Goal: Information Seeking & Learning: Learn about a topic

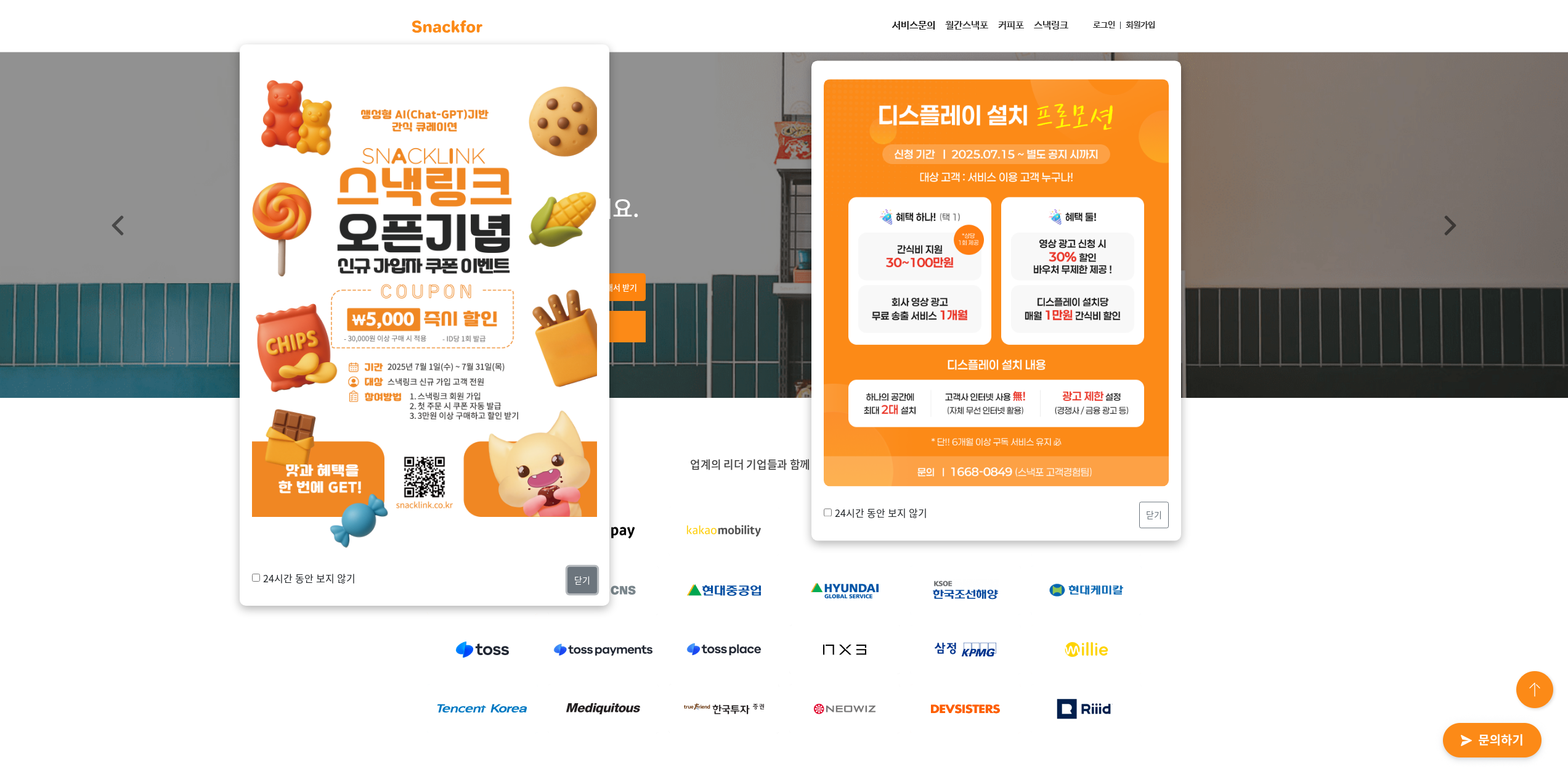
click at [579, 574] on button "닫기" at bounding box center [582, 580] width 30 height 27
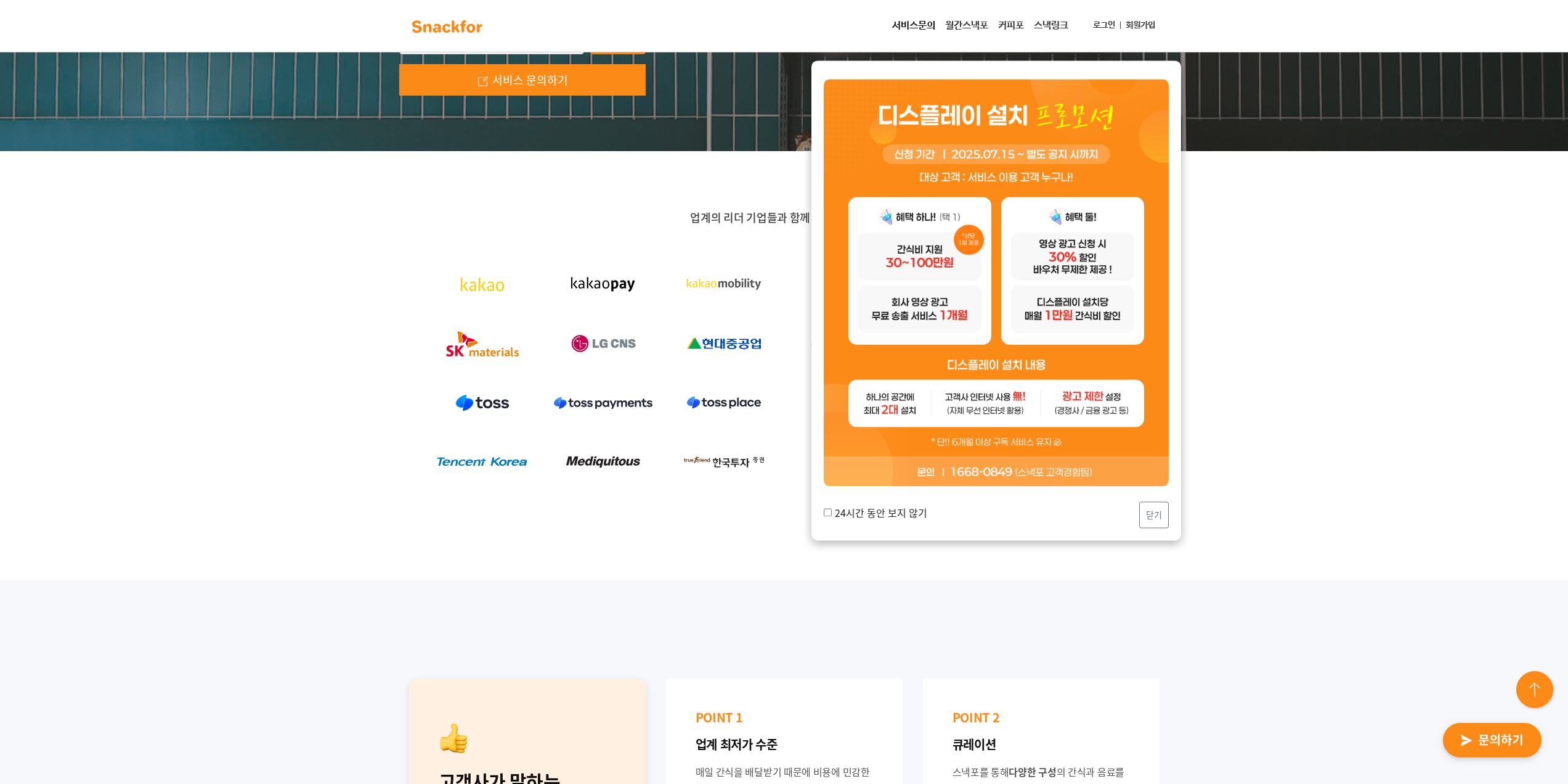
scroll to position [309, 0]
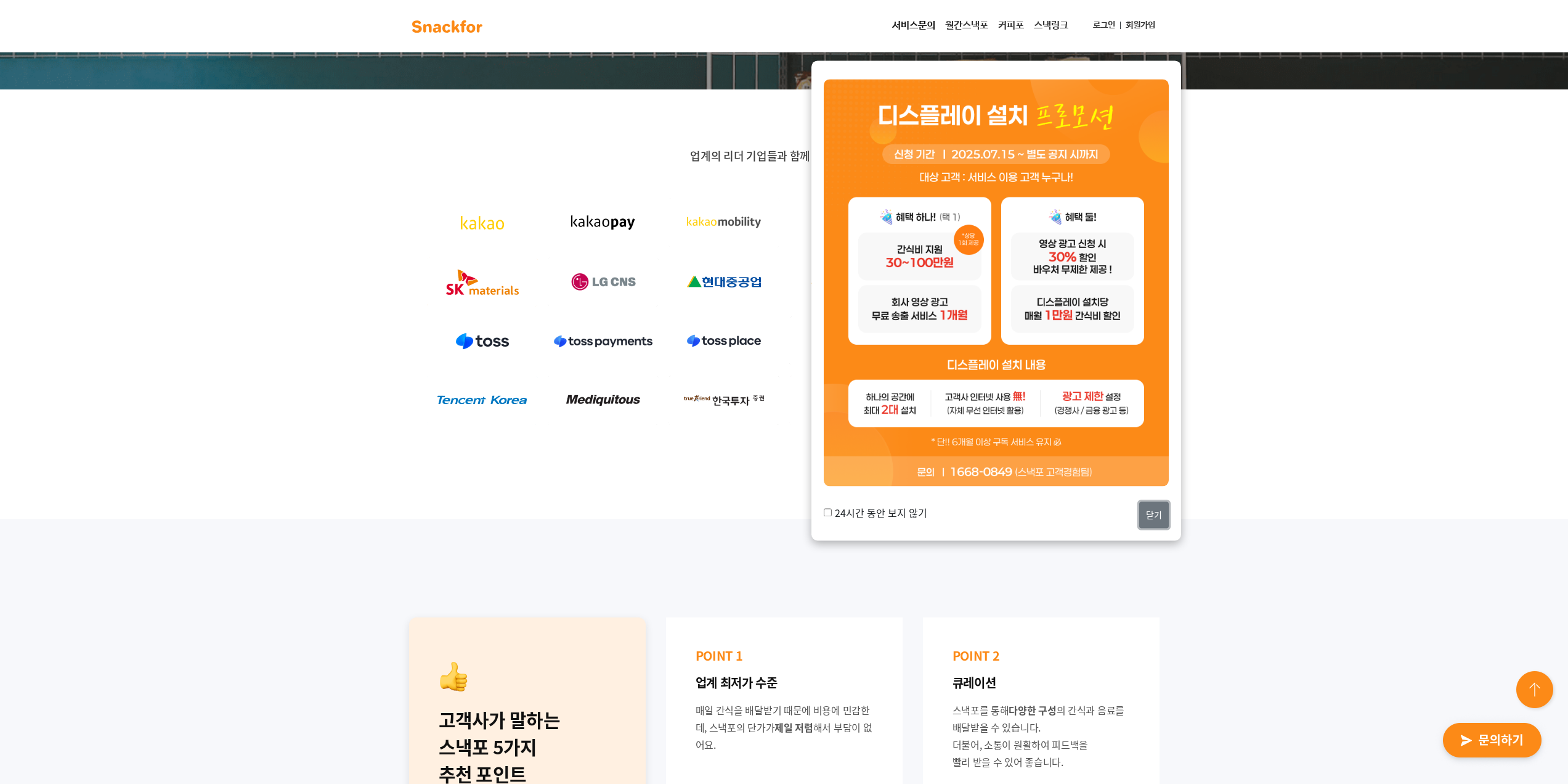
click at [1164, 511] on button "닫기" at bounding box center [1154, 516] width 30 height 27
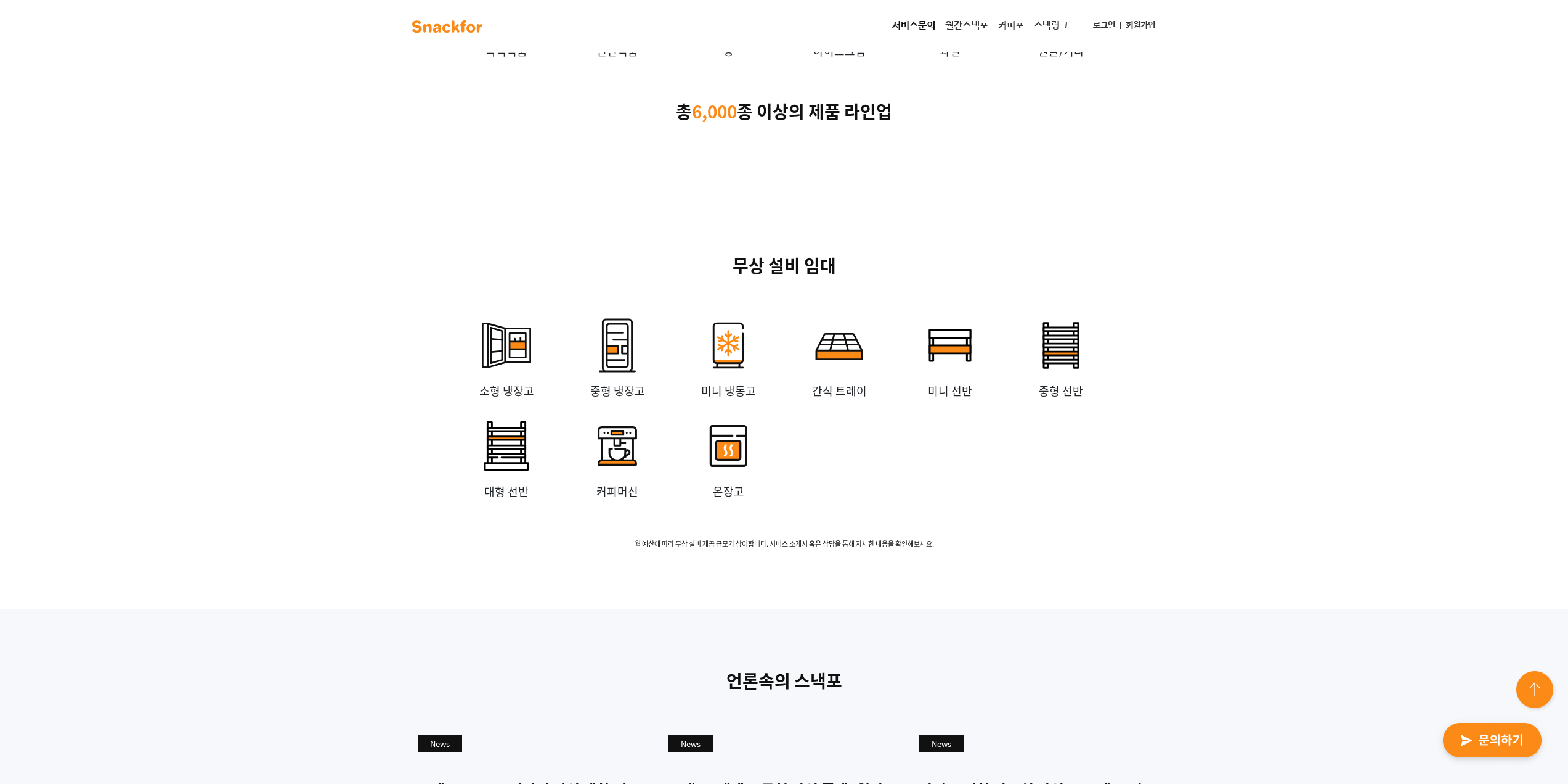
scroll to position [2713, 0]
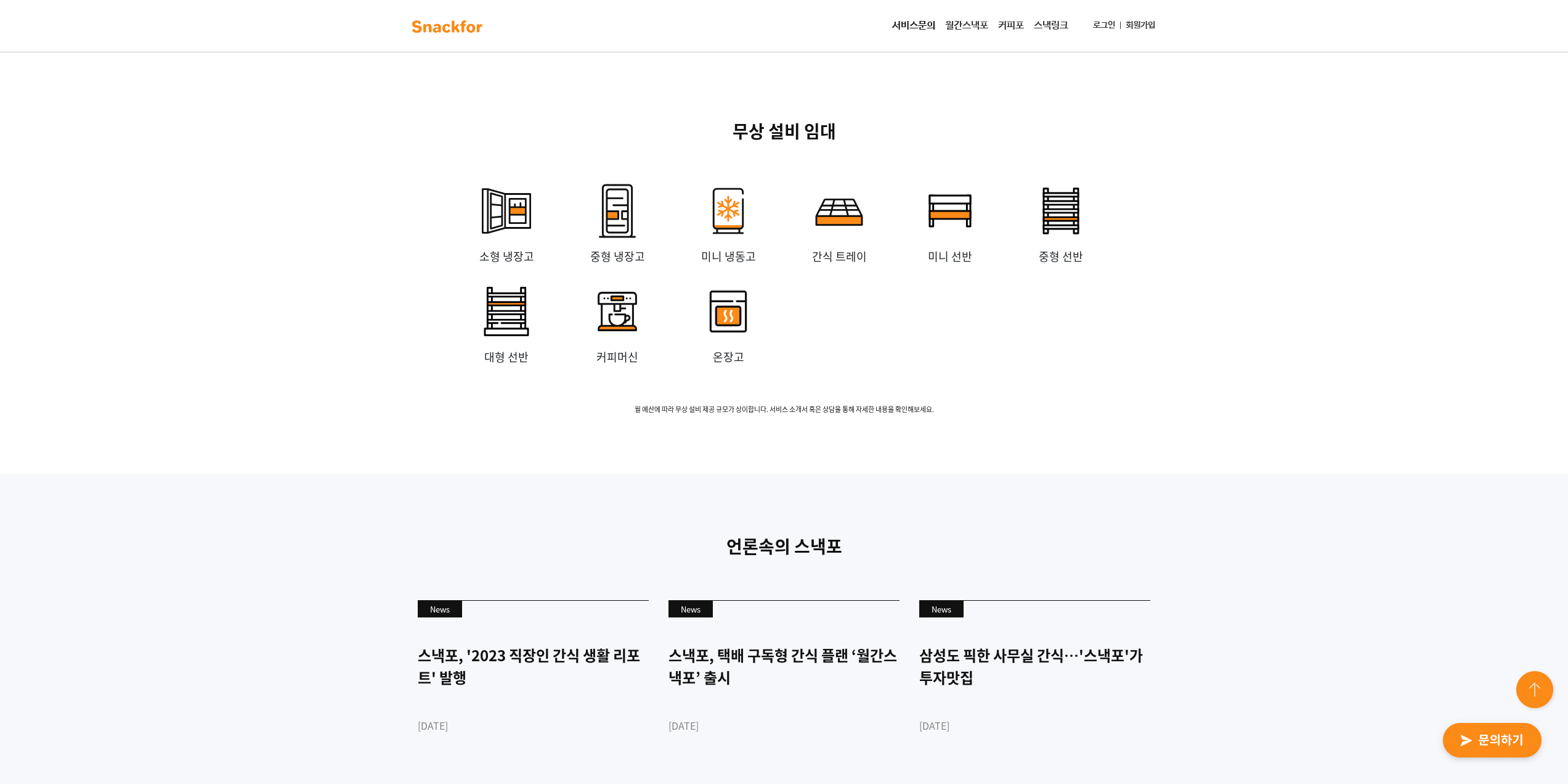
click at [1506, 741] on img "button" at bounding box center [1492, 741] width 121 height 57
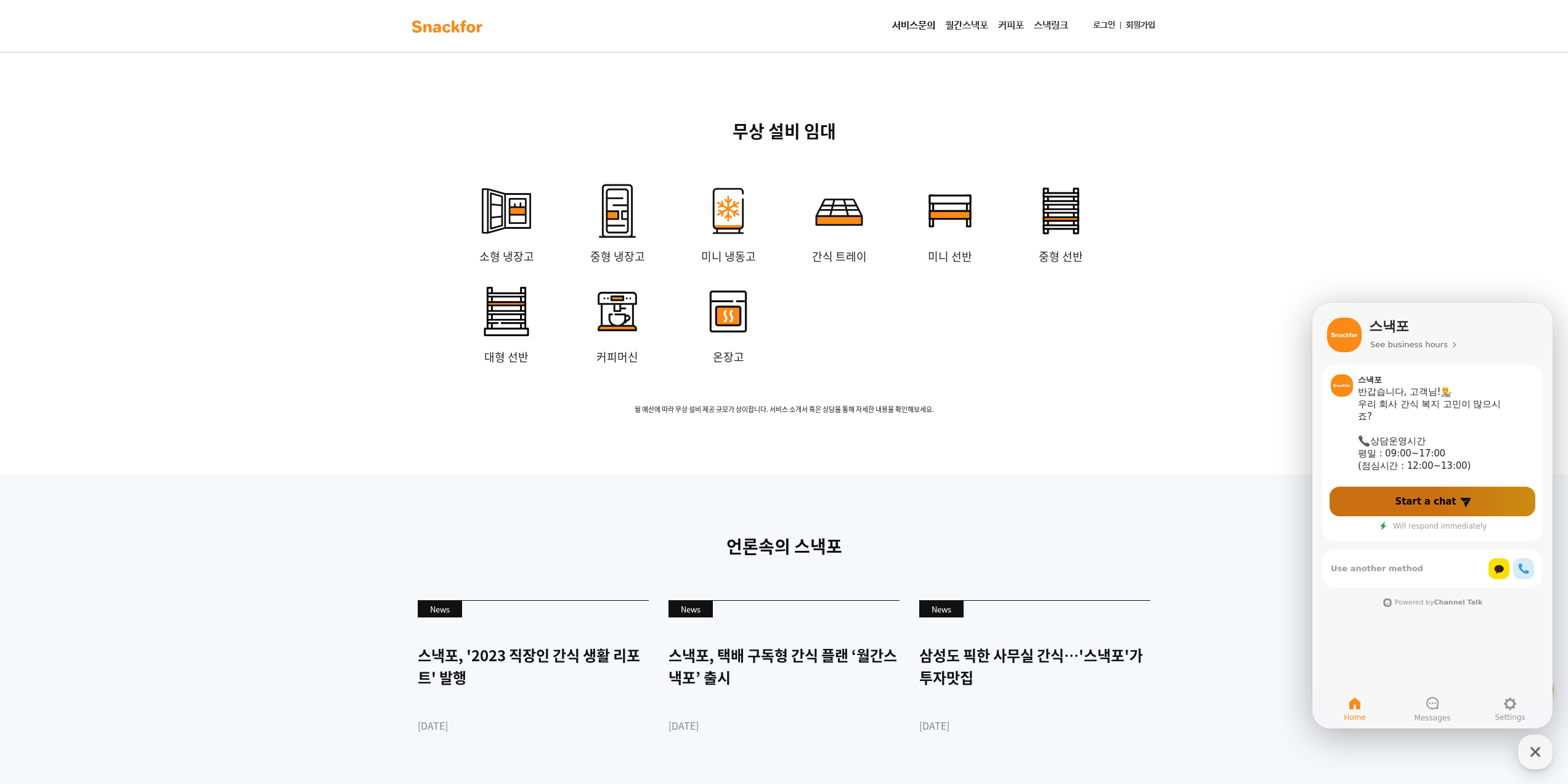
click at [1437, 497] on span "Start a chat" at bounding box center [1426, 501] width 61 height 13
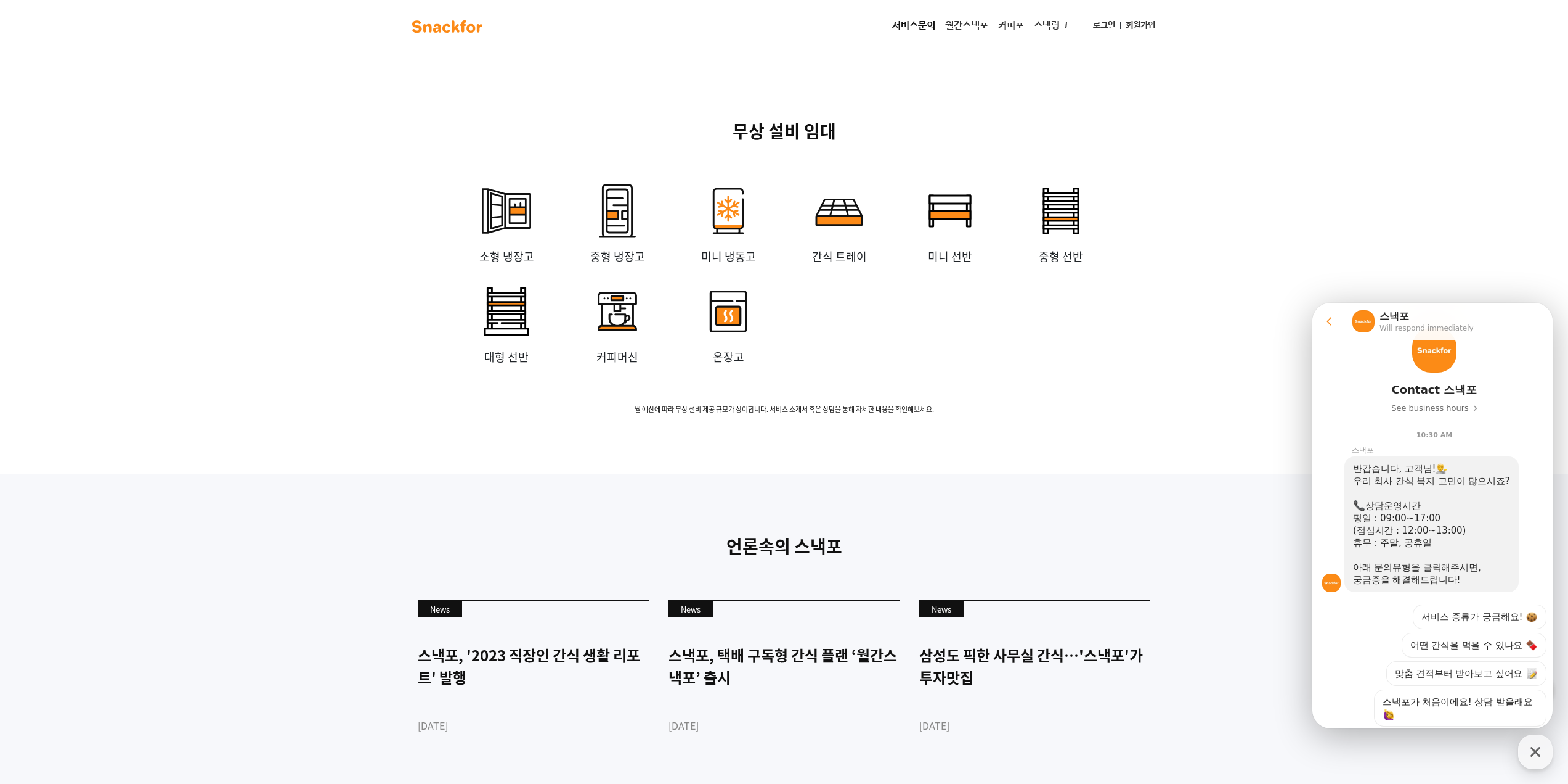
scroll to position [165, 0]
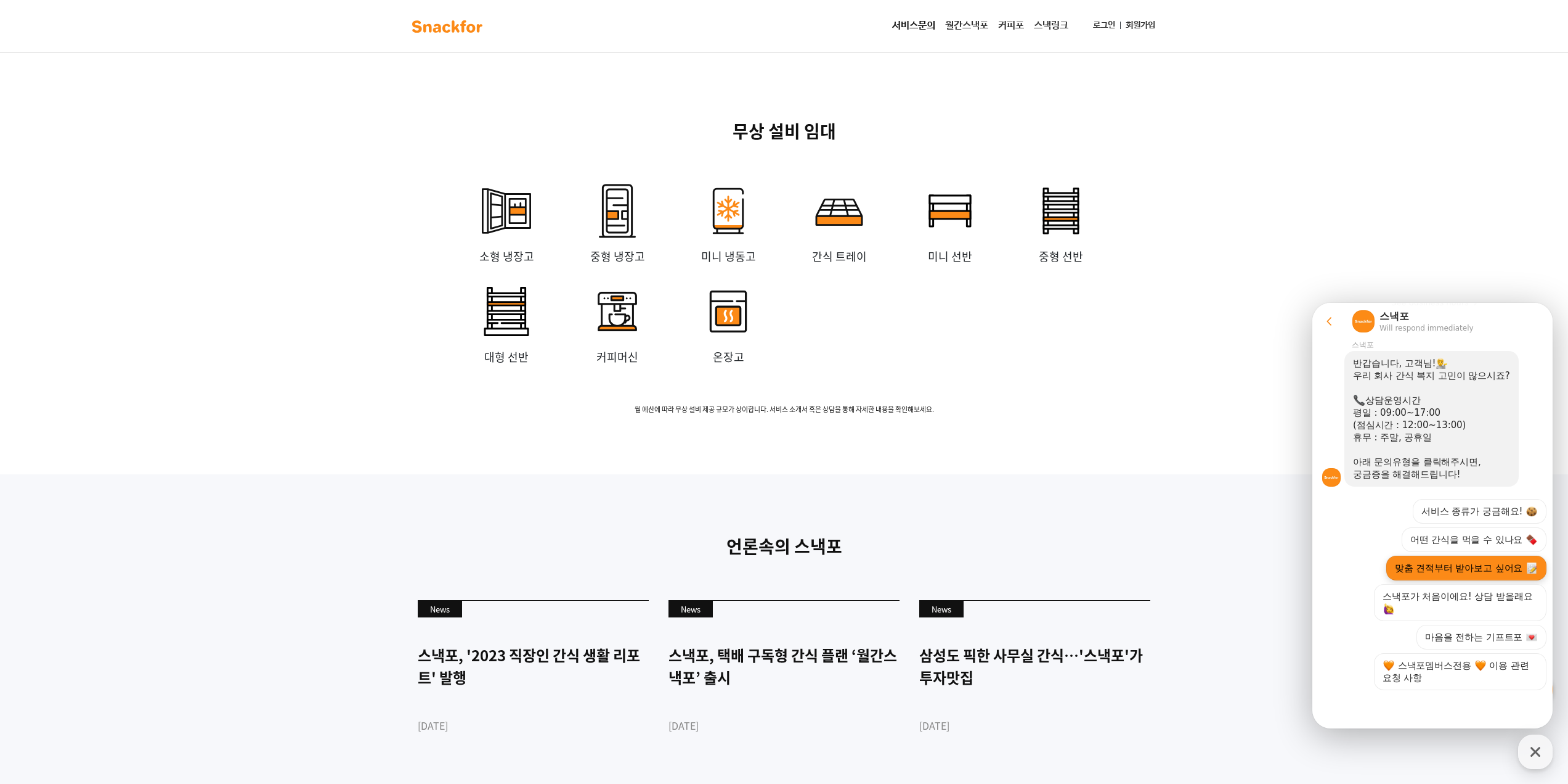
click at [1457, 577] on button "맞춤 견적부터 받아보고 싶어요" at bounding box center [1467, 568] width 160 height 24
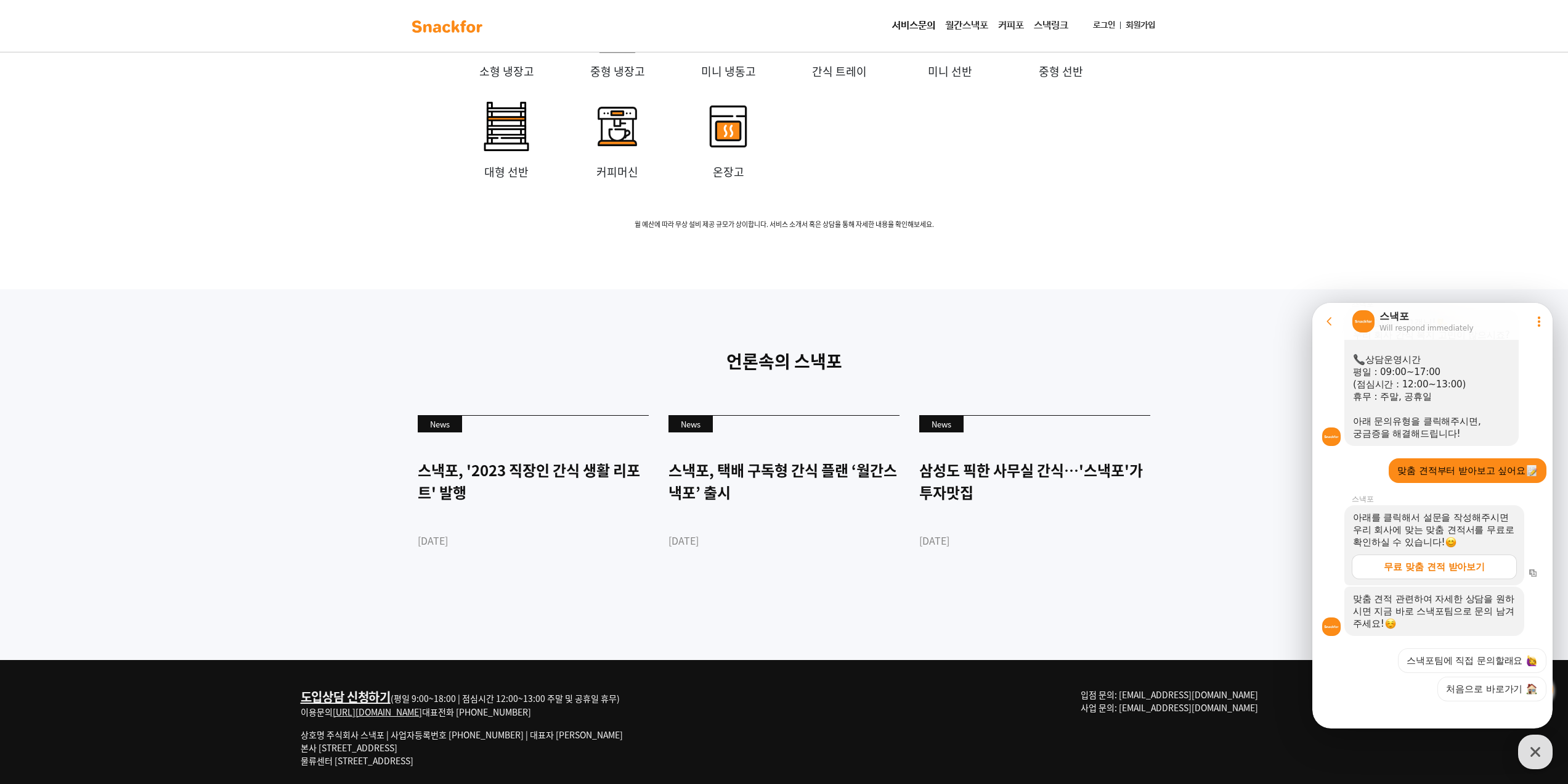
scroll to position [217, 0]
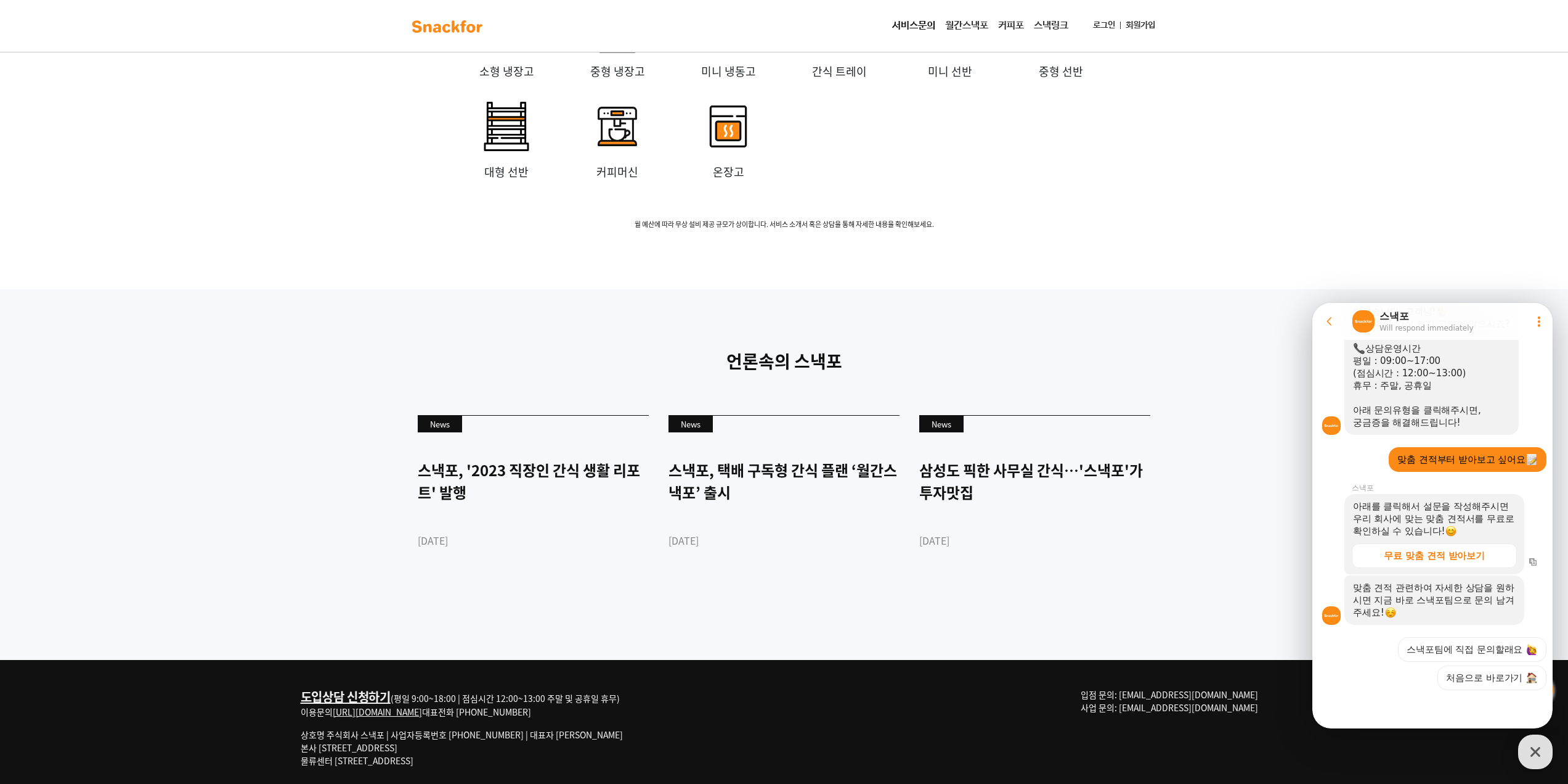
click at [1460, 568] on div "아래를 클릭해서 설문을 작성해주시면 우리 회사에 맞는 맞춤 견적서를 무료로 확인하실 수 있습니다! 무료 맞춤 견적 받아보기" at bounding box center [1434, 534] width 180 height 80
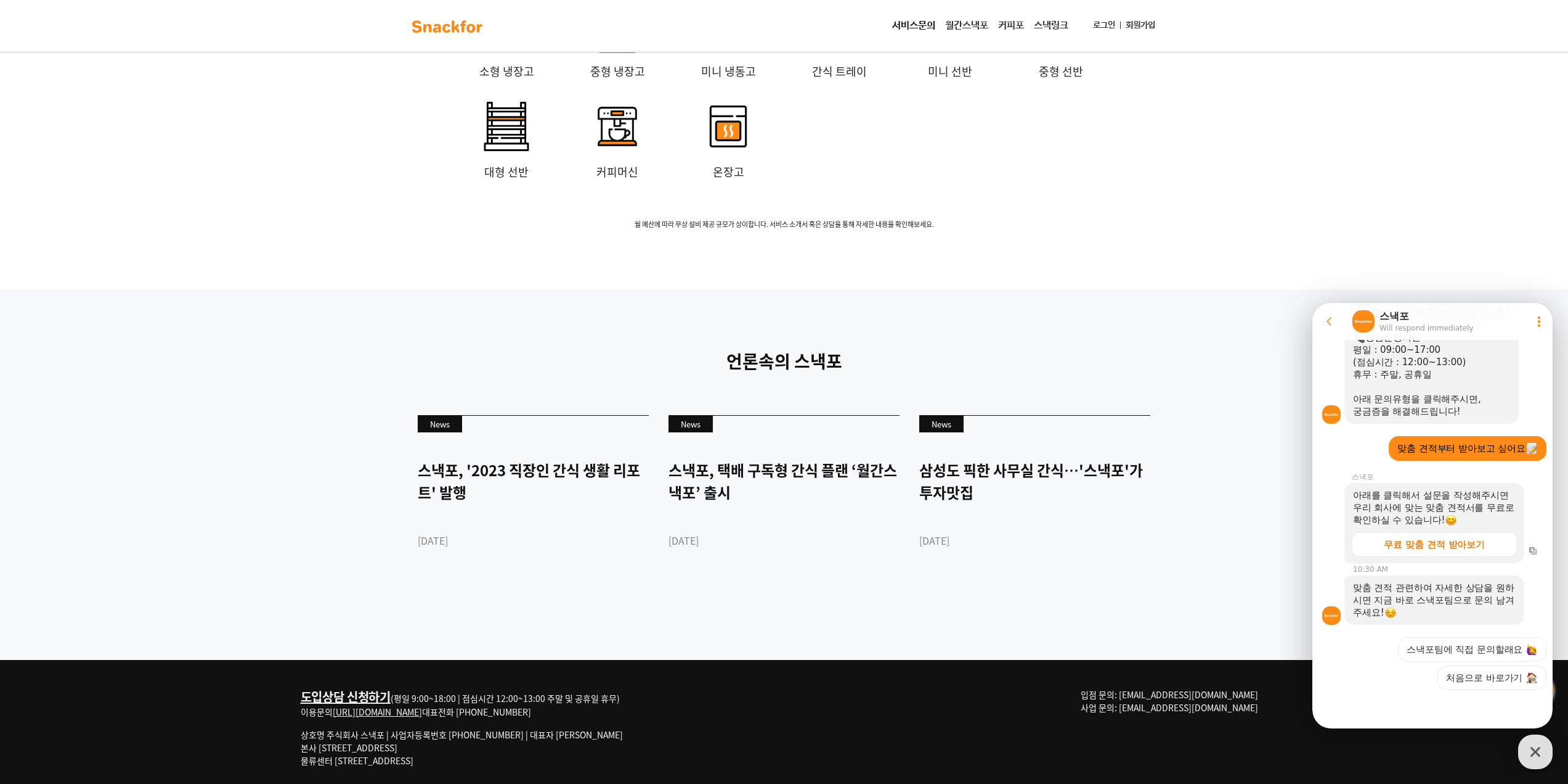
click at [1459, 557] on div "아래를 클릭해서 설문을 작성해주시면 우리 회사에 맞는 맞춤 견적서를 무료로 확인하실 수 있습니다! 무료 맞춤 견적 받아보기" at bounding box center [1434, 523] width 180 height 80
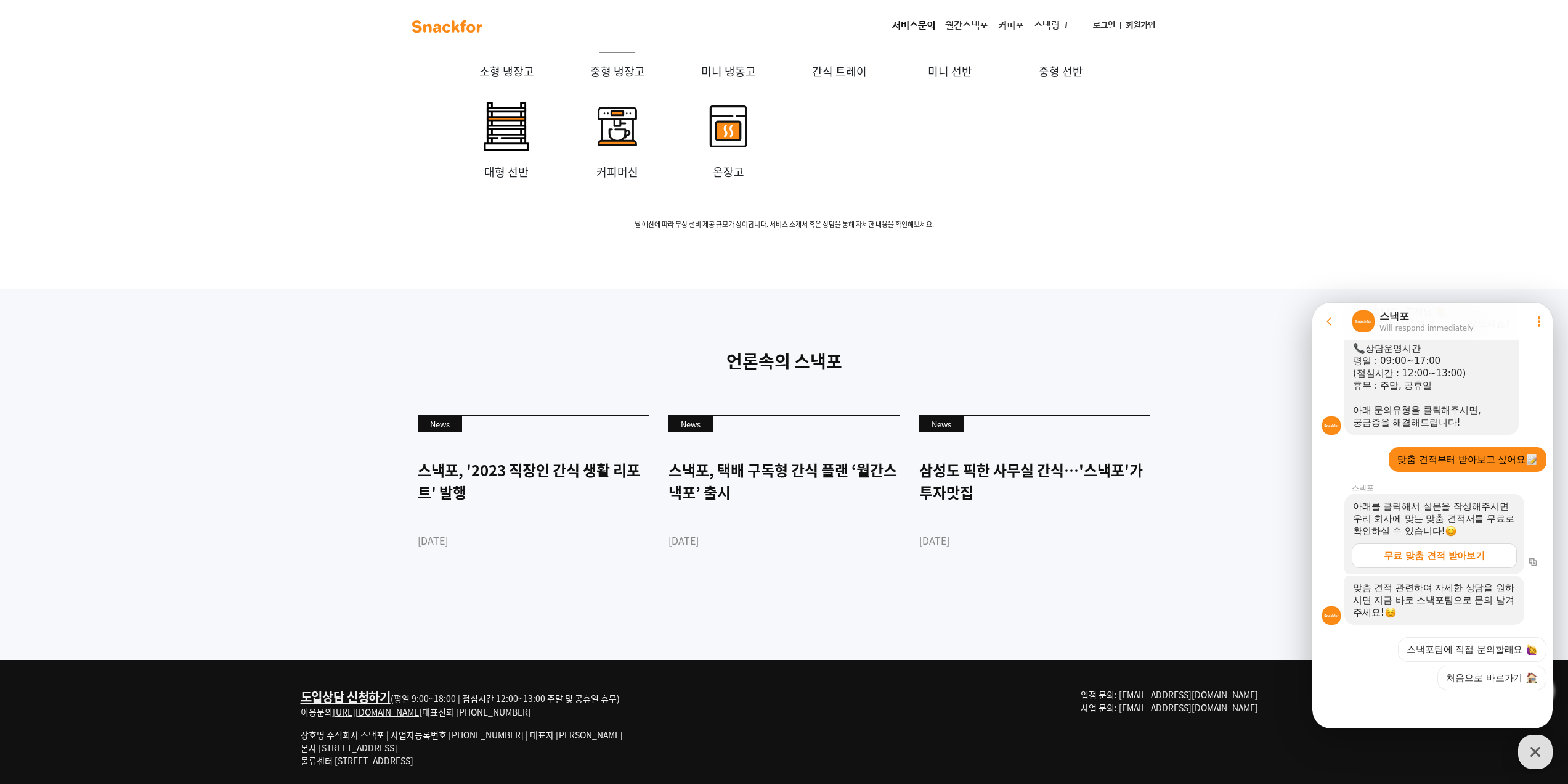
click at [1460, 543] on link "무료 맞춤 견적 받아보기" at bounding box center [1435, 555] width 165 height 24
click at [1497, 646] on button "스낵포팀에 직접 문의할래요" at bounding box center [1472, 649] width 149 height 24
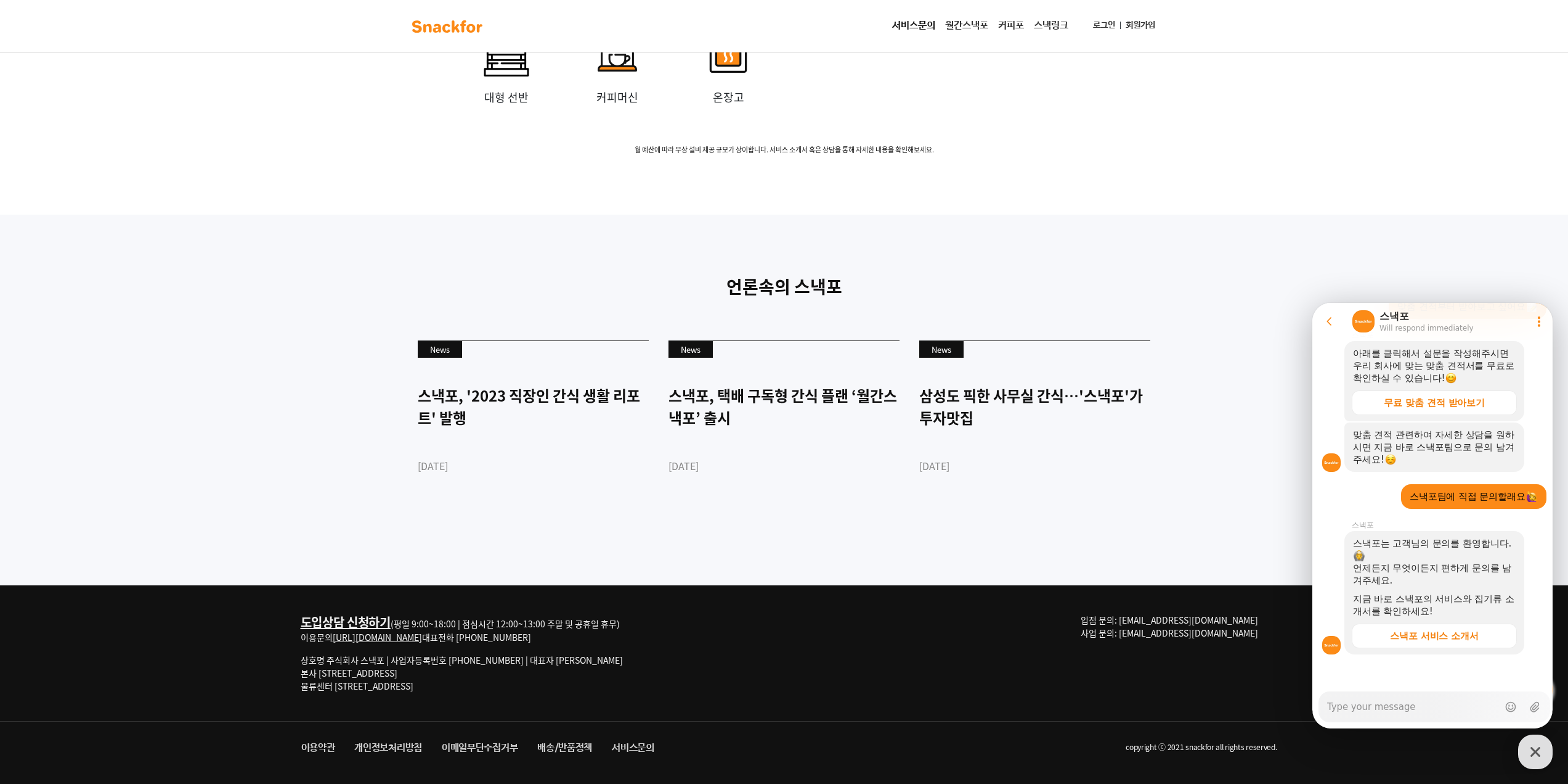
scroll to position [372, 0]
click at [1435, 634] on div "스낵포 서비스 소개서" at bounding box center [1434, 634] width 89 height 13
type textarea "x"
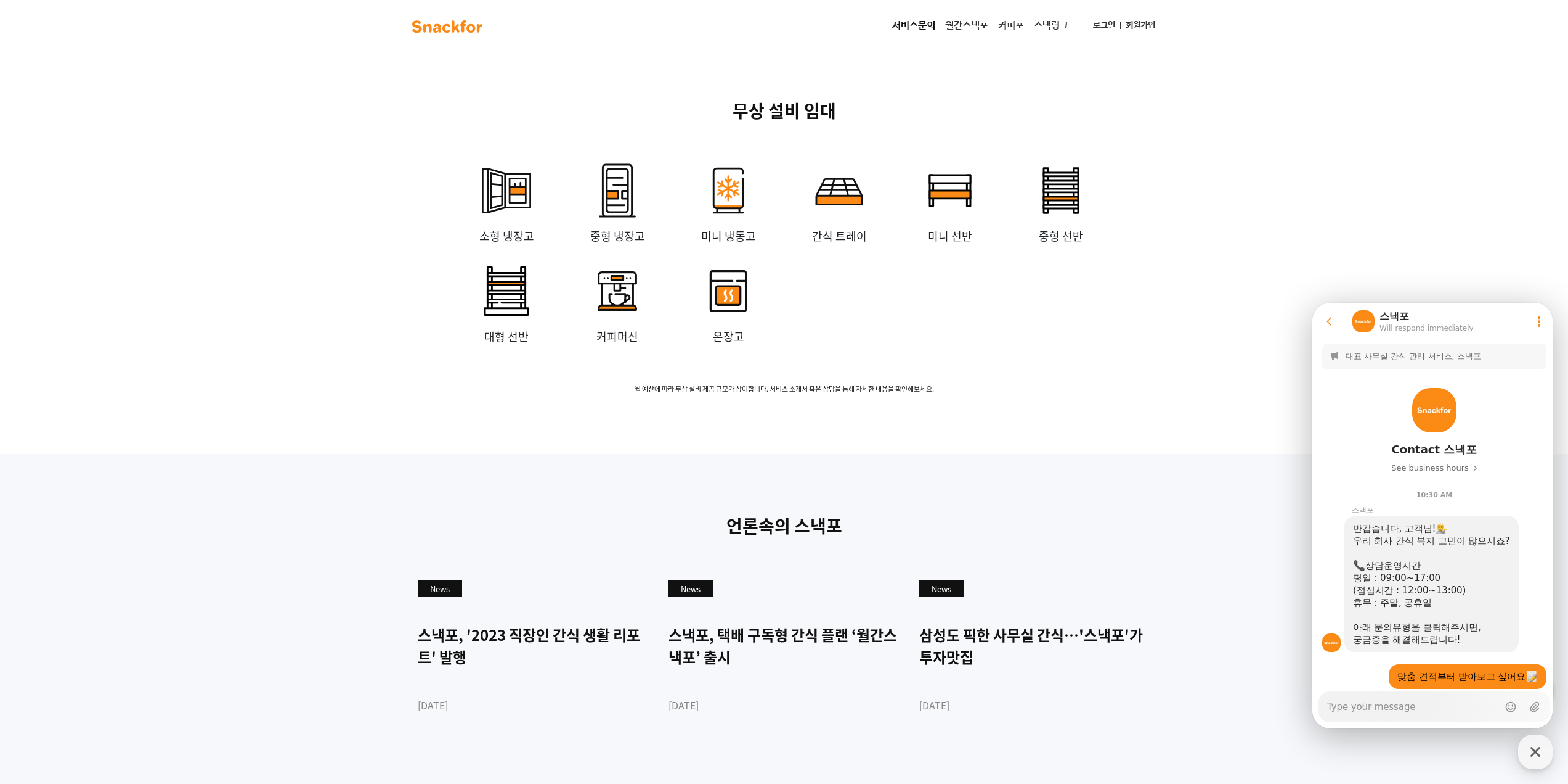
scroll to position [2653, 0]
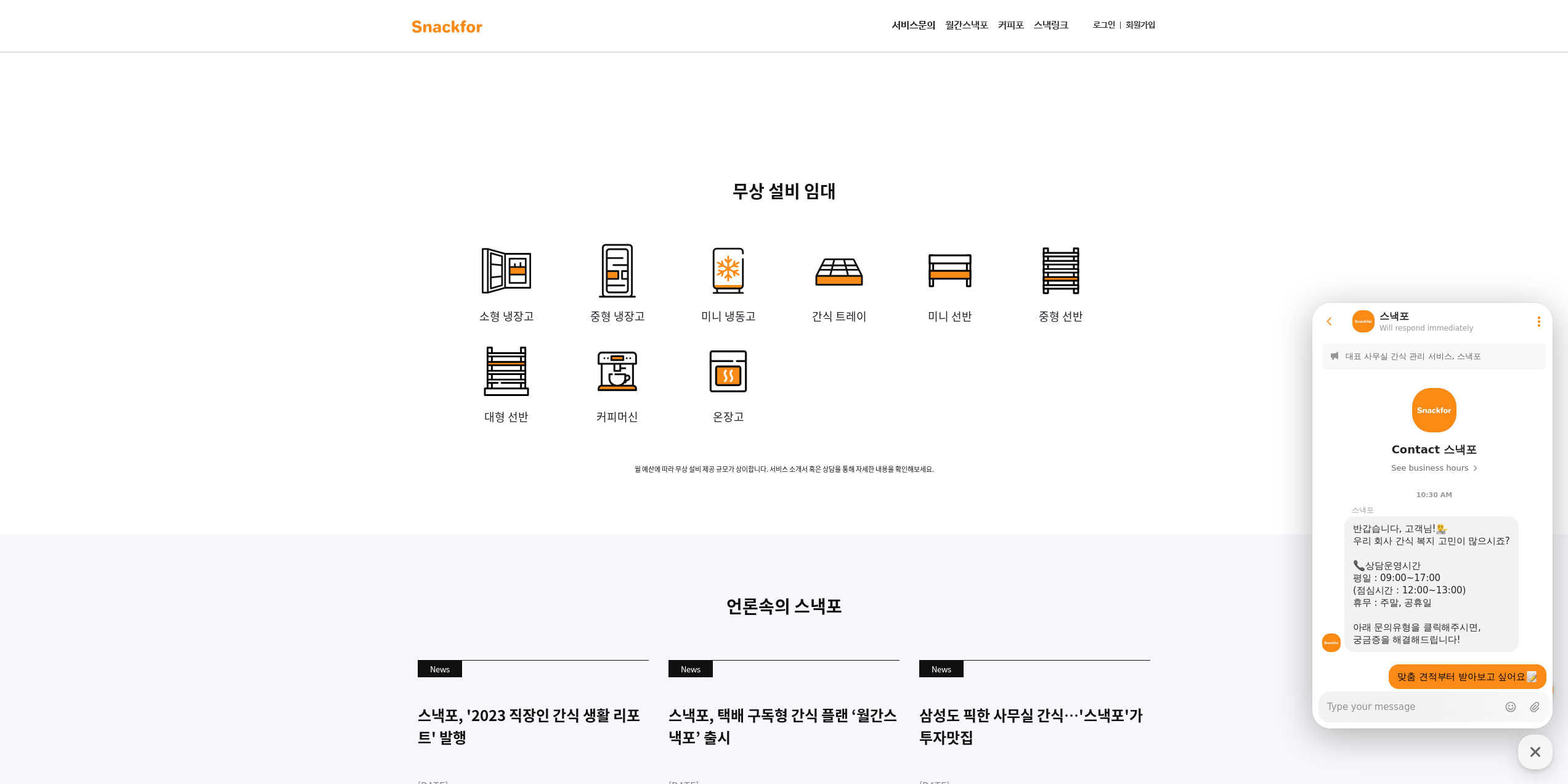
click at [1164, 478] on div "무상 설비 임대 소형 냉장고 중형 냉장고 미니 냉동고 간식 트레이 미니 선반 중형 선반 대형 선반 커피머신 온장고 월 [GEOGRAPHIC_D…" at bounding box center [784, 326] width 1568 height 415
drag, startPoint x: 1026, startPoint y: 446, endPoint x: 1068, endPoint y: 453, distance: 42.6
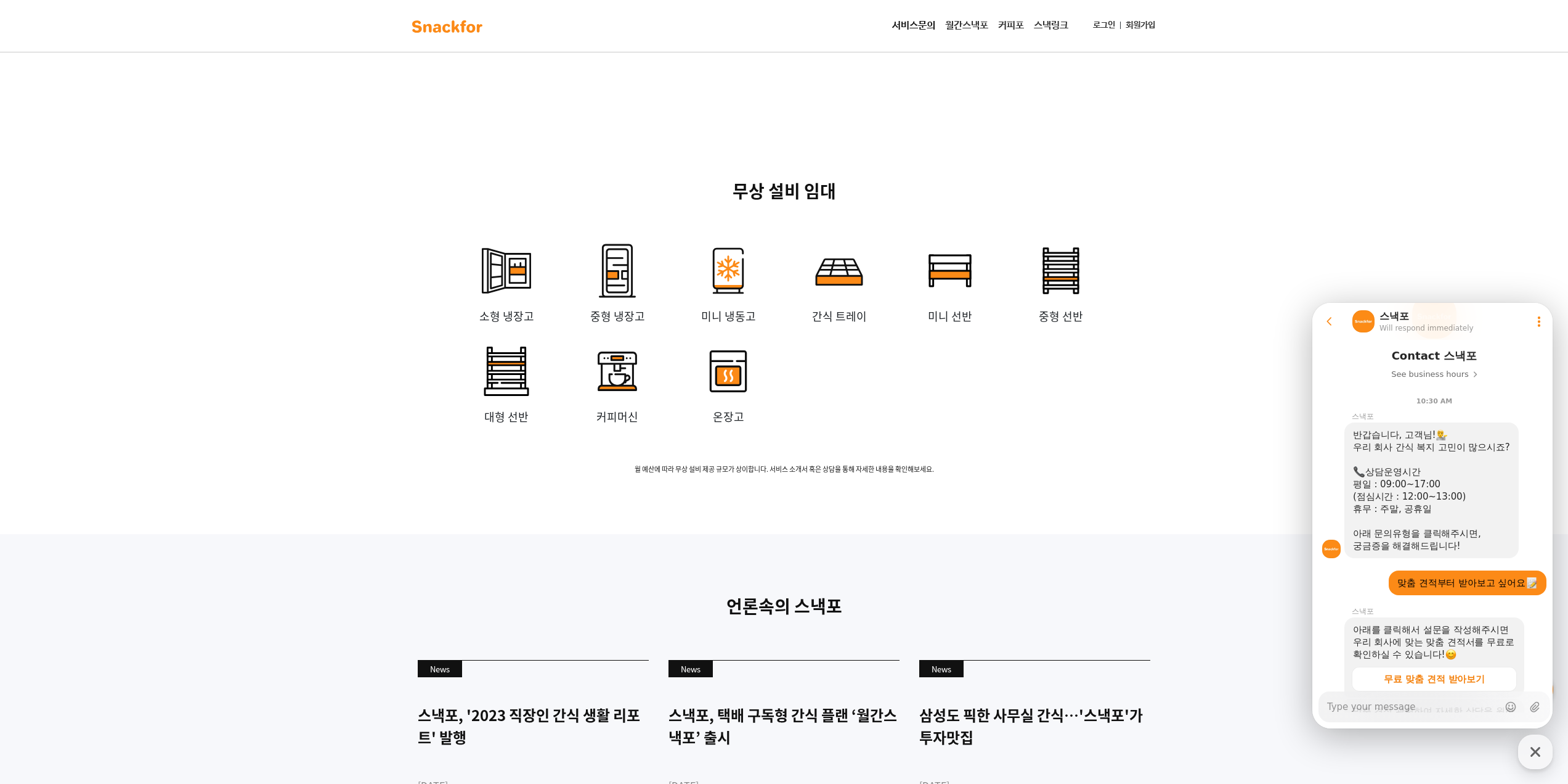
scroll to position [185, 0]
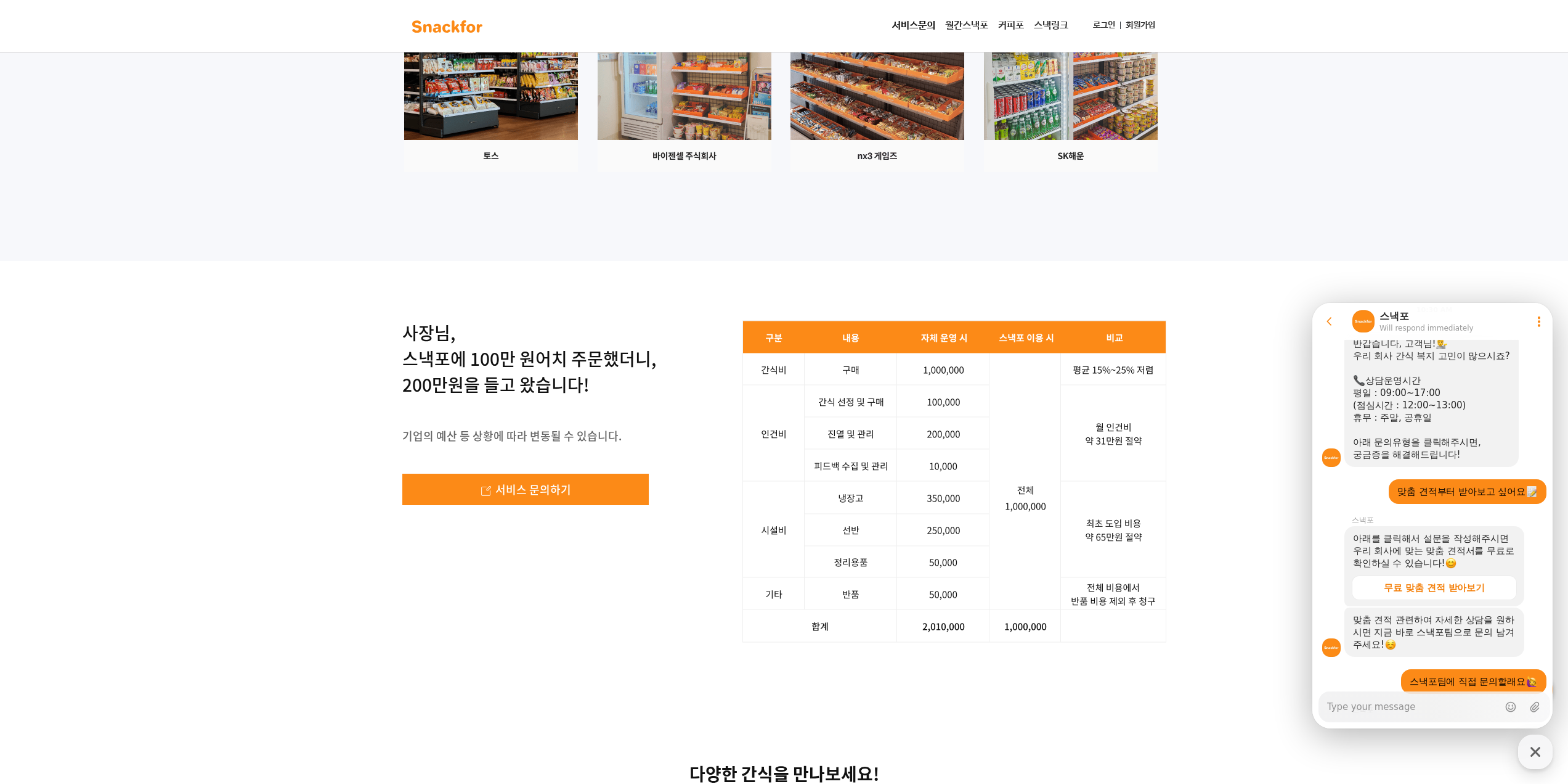
scroll to position [1605, 0]
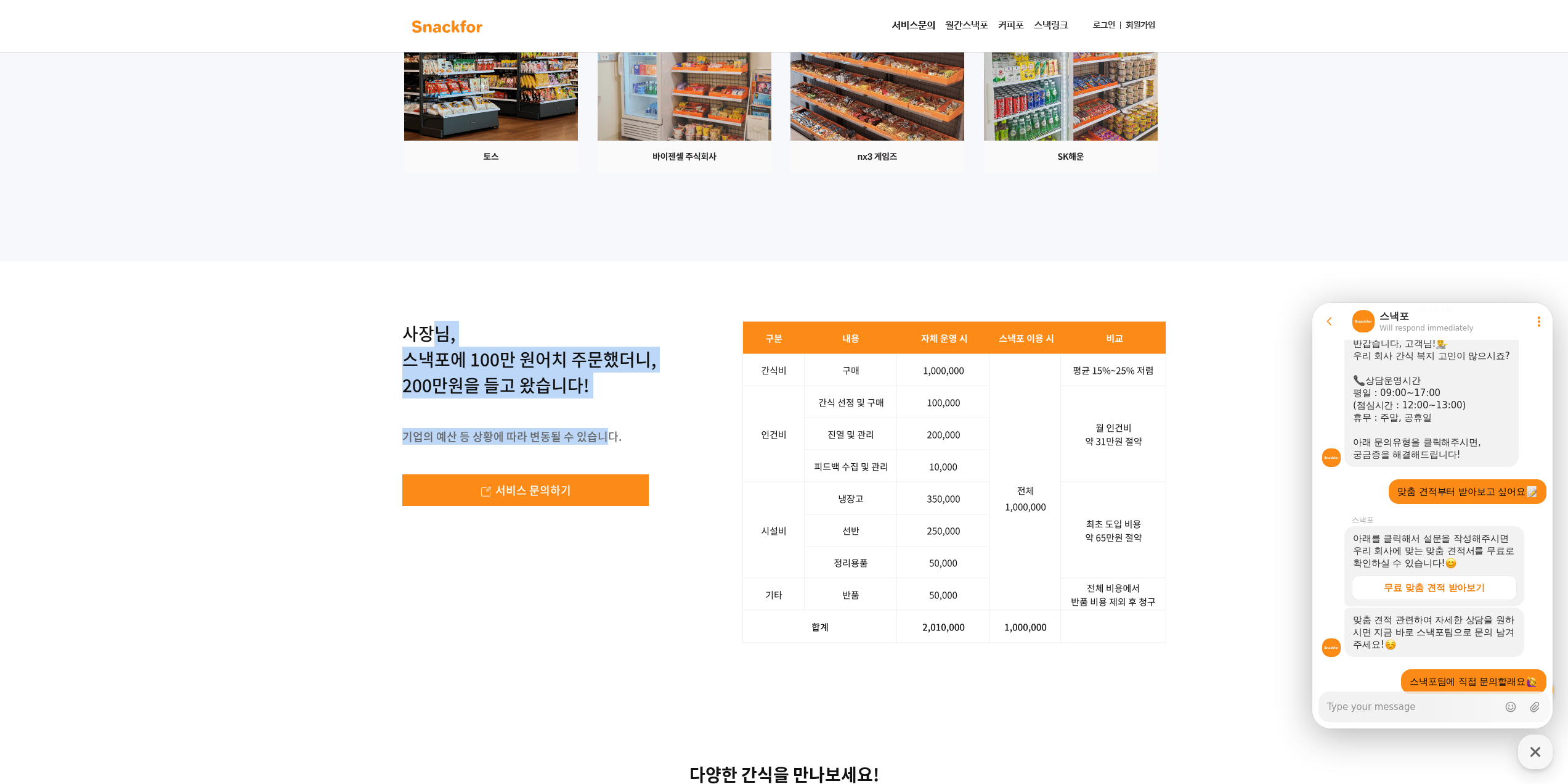
drag, startPoint x: 441, startPoint y: 520, endPoint x: 608, endPoint y: 603, distance: 186.5
click at [608, 535] on div "사장님, 스낵포에 100만 원어치 주문했더니, 200만원을 들고 왔습니다! 기업의 예산 등 상황에 따라 변동될 수 있습니다. 서비스 문의하기" at bounding box center [529, 427] width 254 height 215
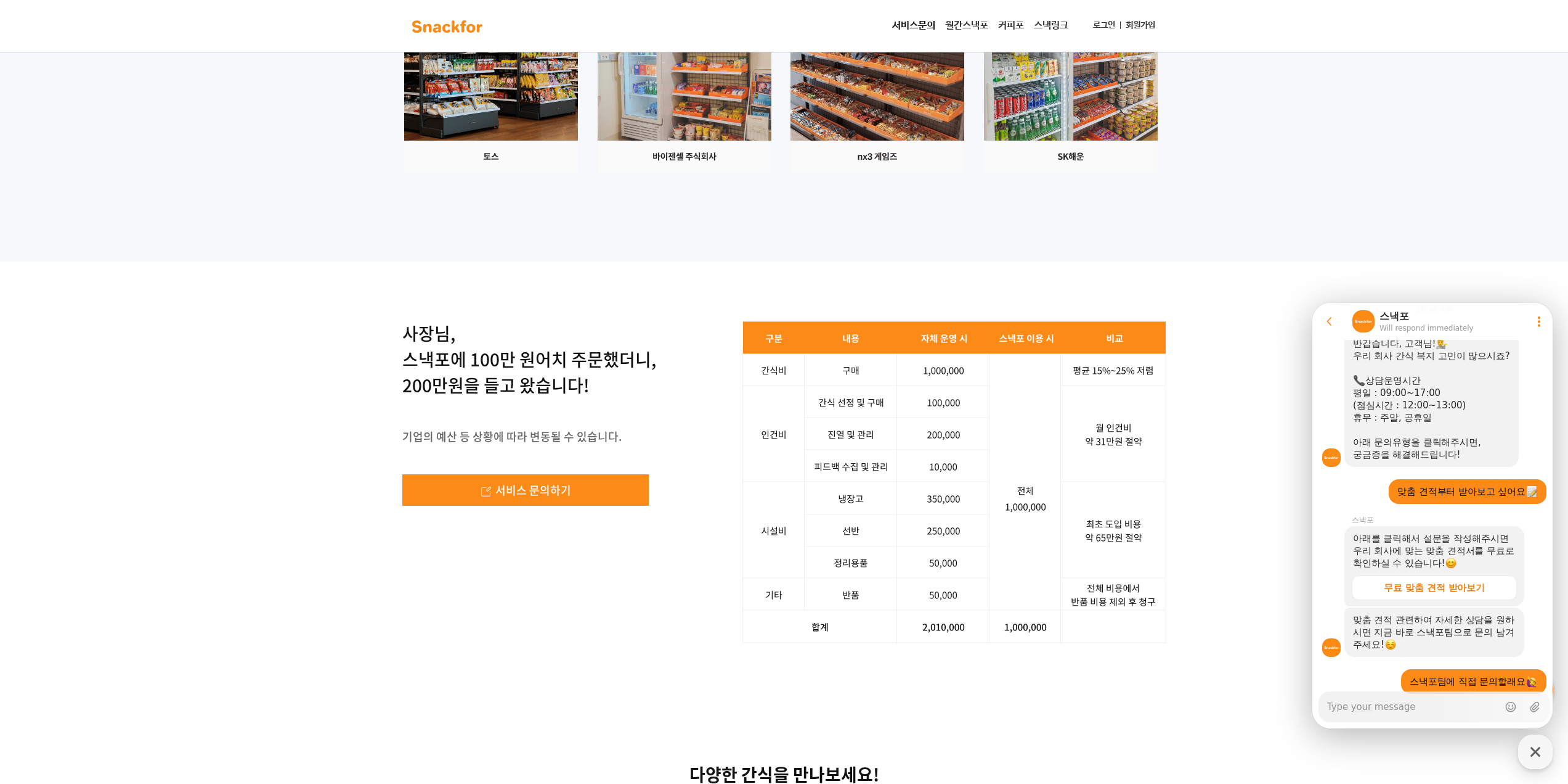
click at [688, 550] on div "사장님, 스낵포에 100만 원어치 주문했더니, 200만원을 들고 왔습니다! 기업의 예산 등 상황에 따라 변동될 수 있습니다. 서비스 문의하기 …" at bounding box center [784, 482] width 764 height 323
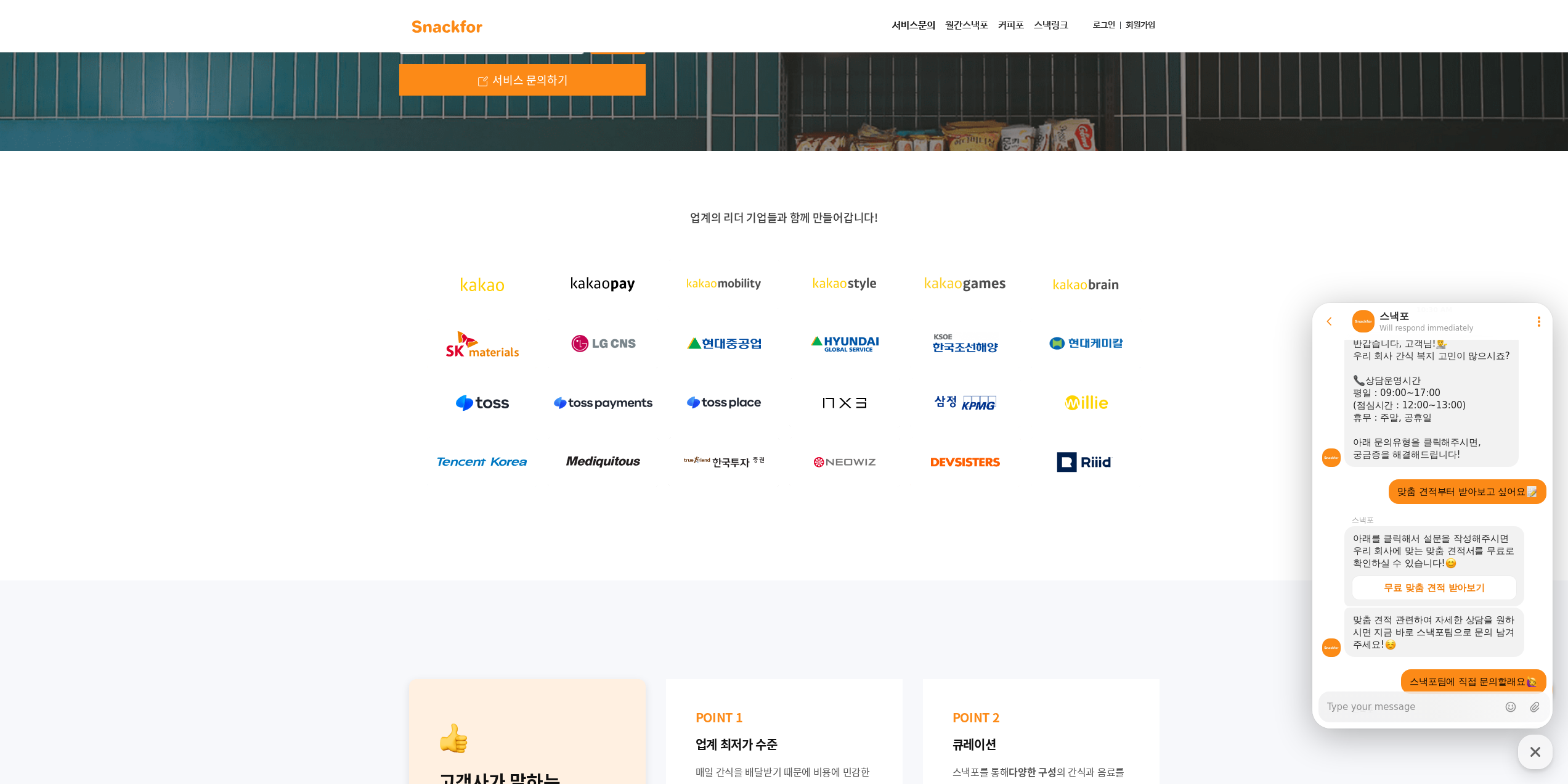
scroll to position [125, 0]
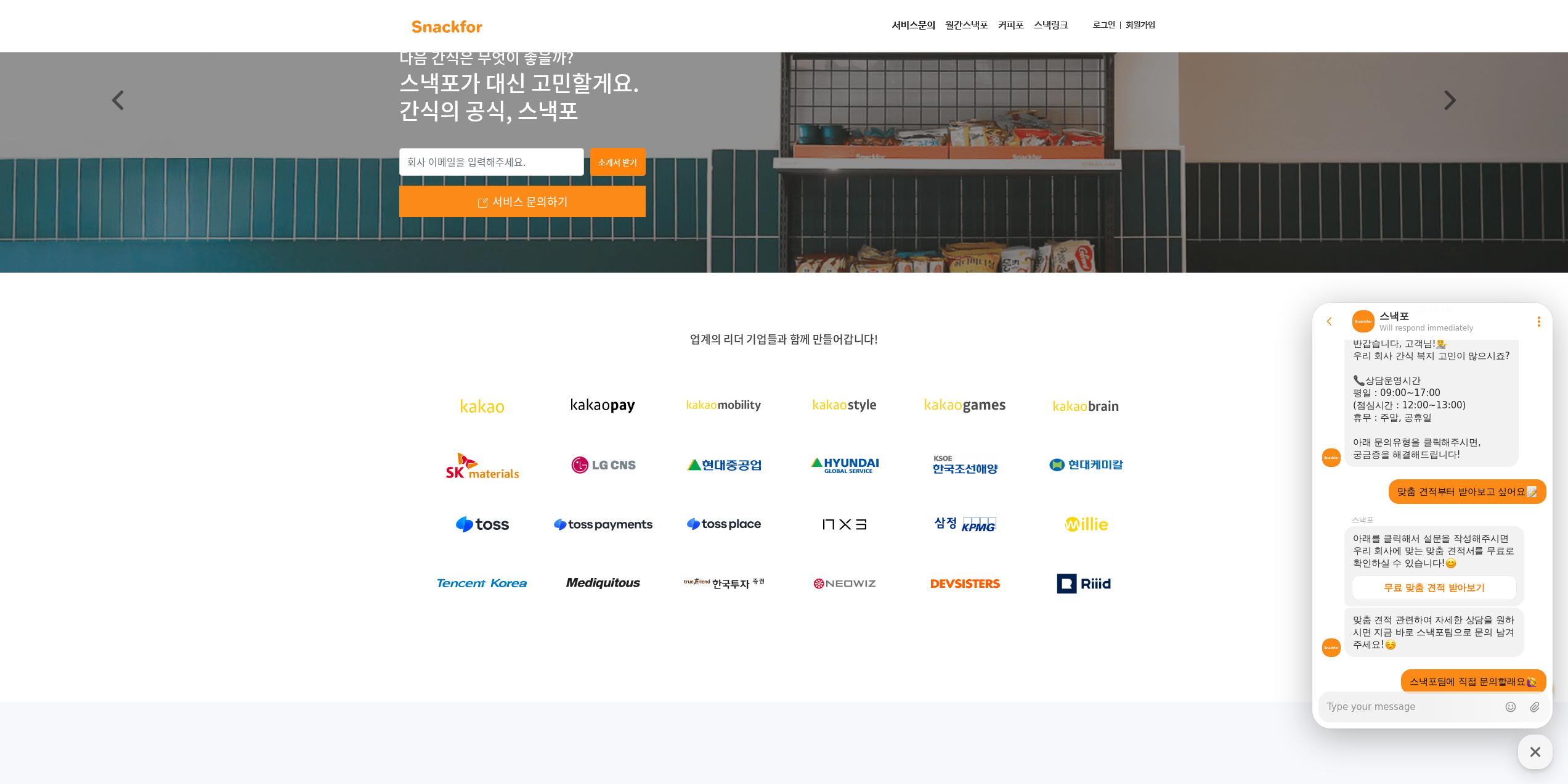
click at [957, 28] on link "월간스낵포" at bounding box center [966, 25] width 53 height 24
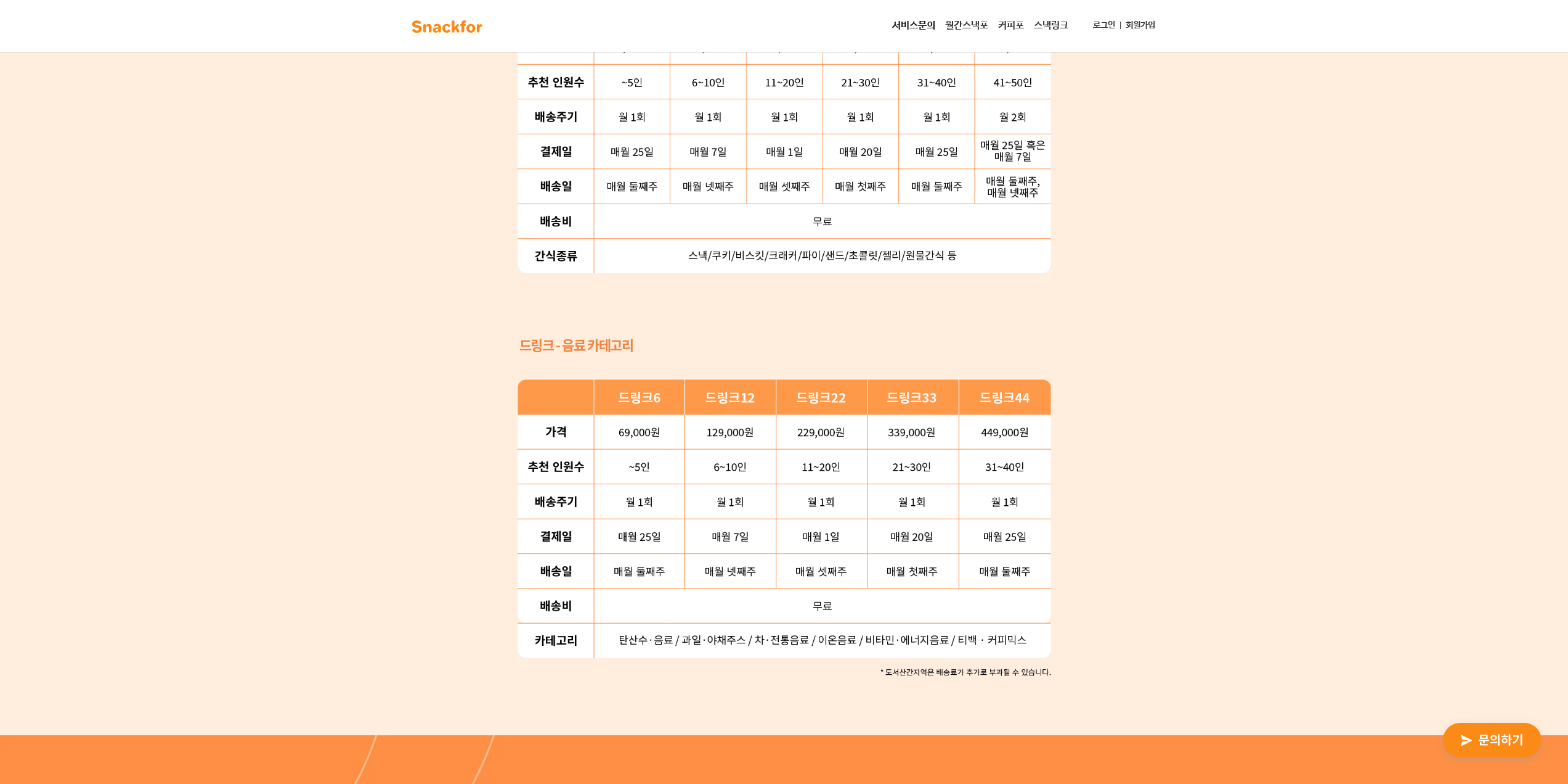
scroll to position [1048, 0]
